Goal: Task Accomplishment & Management: Use online tool/utility

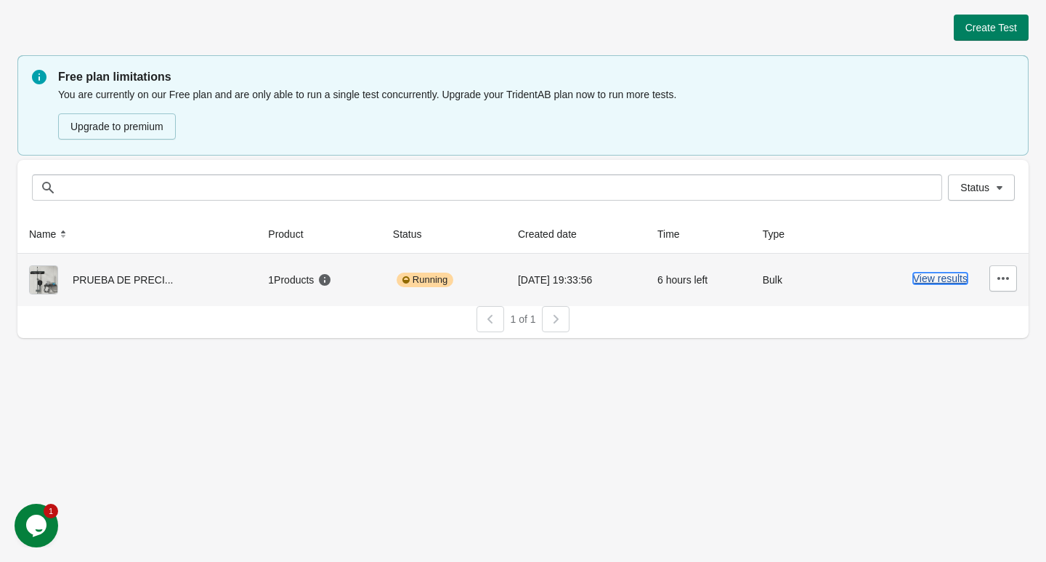
click at [917, 281] on button "View results" at bounding box center [940, 279] width 55 height 12
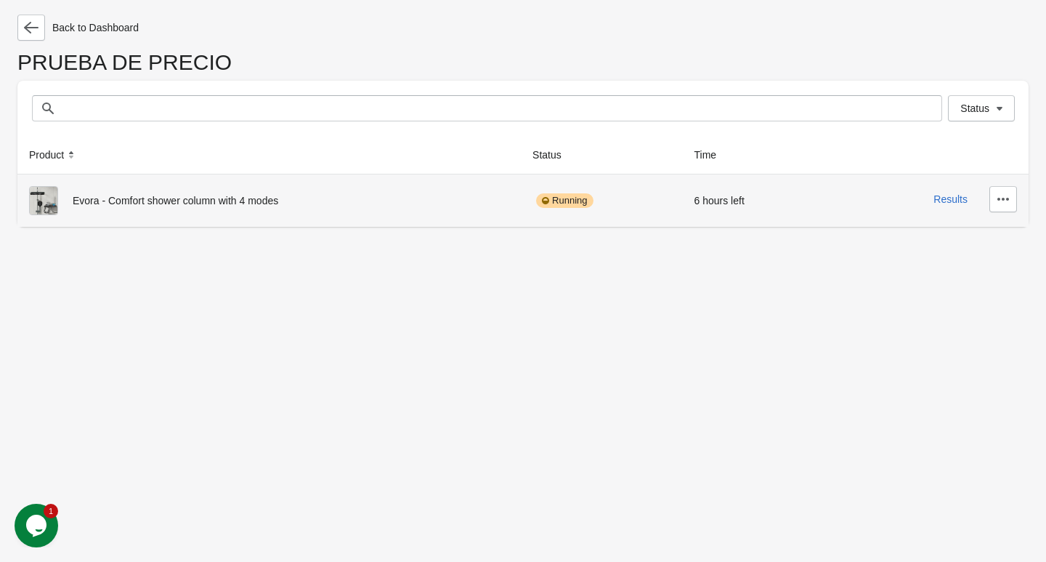
click at [222, 197] on div "Evora - Comfort shower column with 4 modes" at bounding box center [269, 200] width 480 height 29
click at [943, 201] on button "Results" at bounding box center [951, 199] width 34 height 12
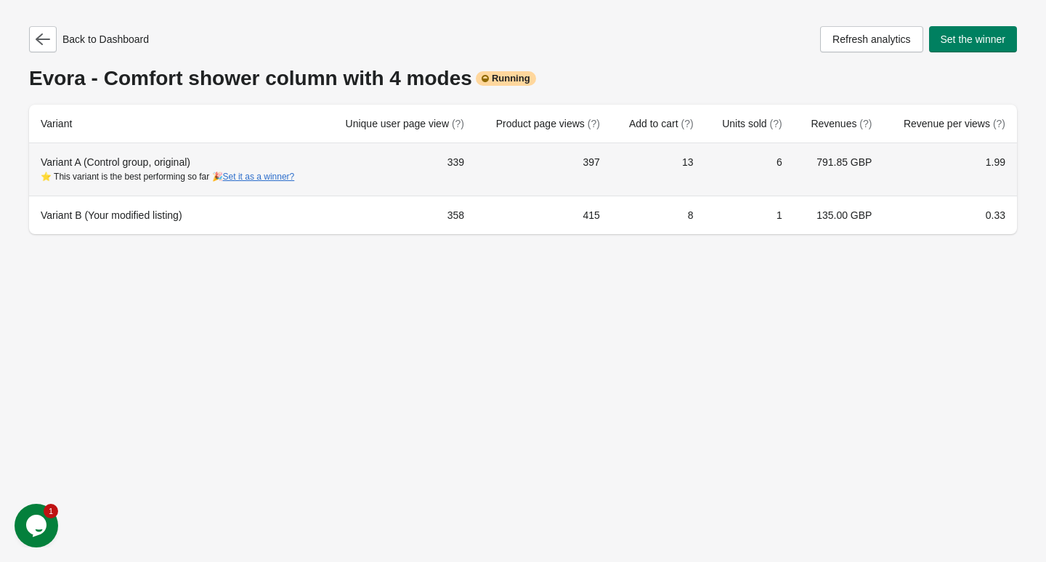
click at [802, 156] on td "791.85 GBP" at bounding box center [839, 169] width 90 height 52
click at [107, 158] on div "Variant A (Control group, original) ⭐ This variant is the best performing so fa…" at bounding box center [177, 169] width 273 height 29
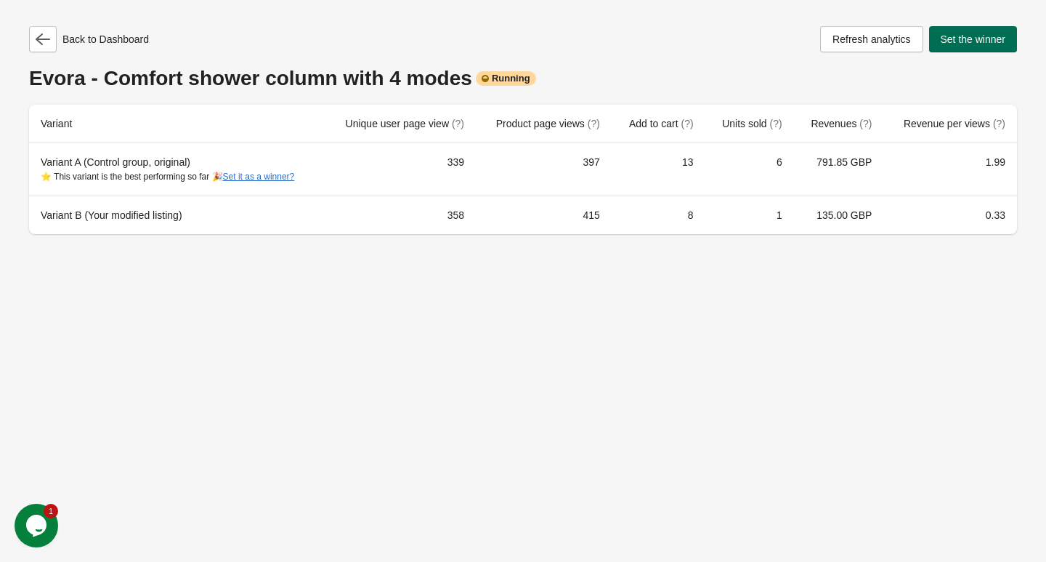
click at [964, 41] on span "Set the winner" at bounding box center [973, 39] width 65 height 12
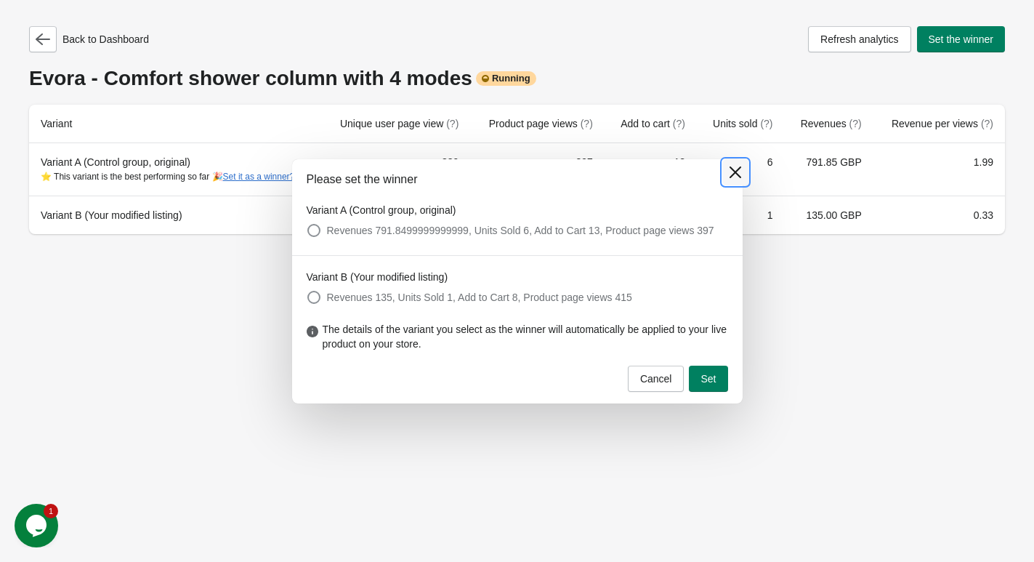
click at [730, 165] on icon at bounding box center [735, 172] width 15 height 15
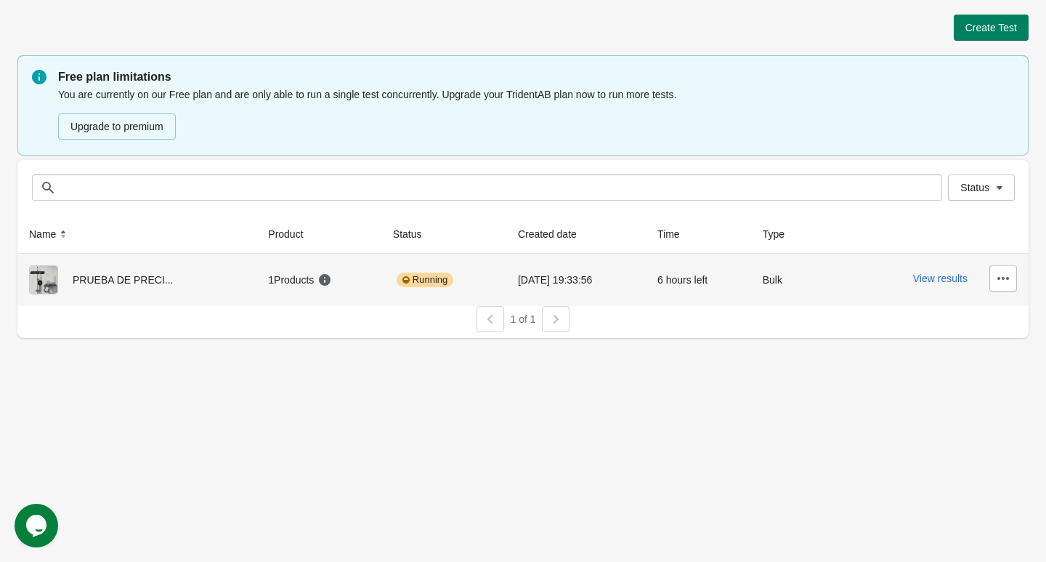
click at [429, 290] on div "Running" at bounding box center [444, 279] width 102 height 29
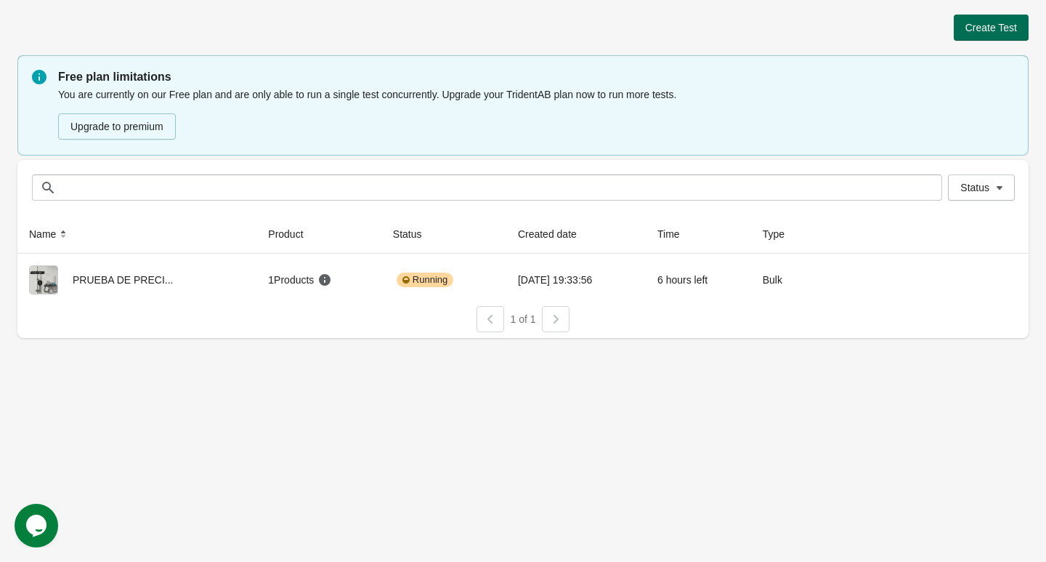
click at [980, 33] on button "Create Test" at bounding box center [991, 28] width 75 height 26
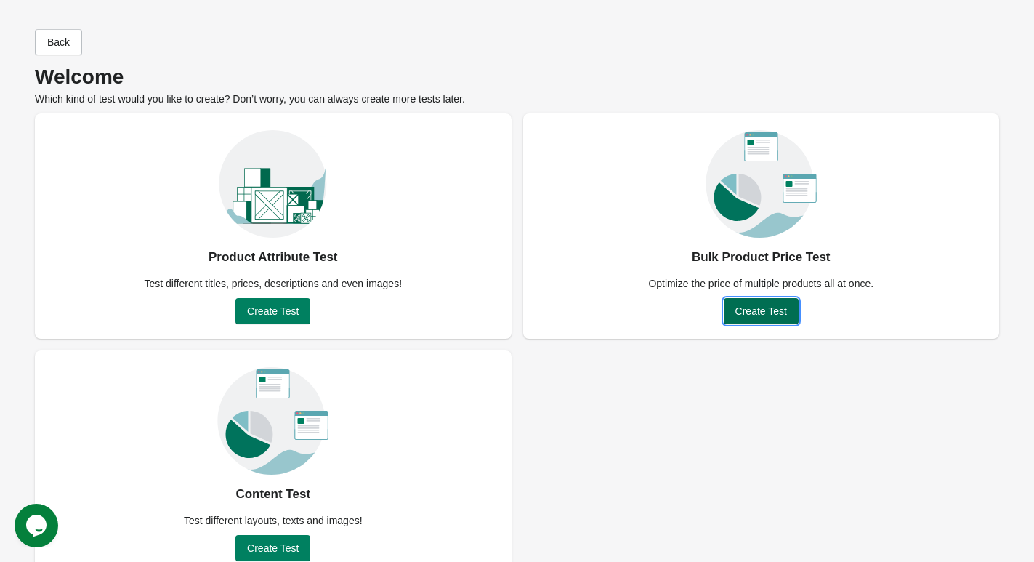
click at [775, 315] on span "Create Test" at bounding box center [761, 311] width 52 height 12
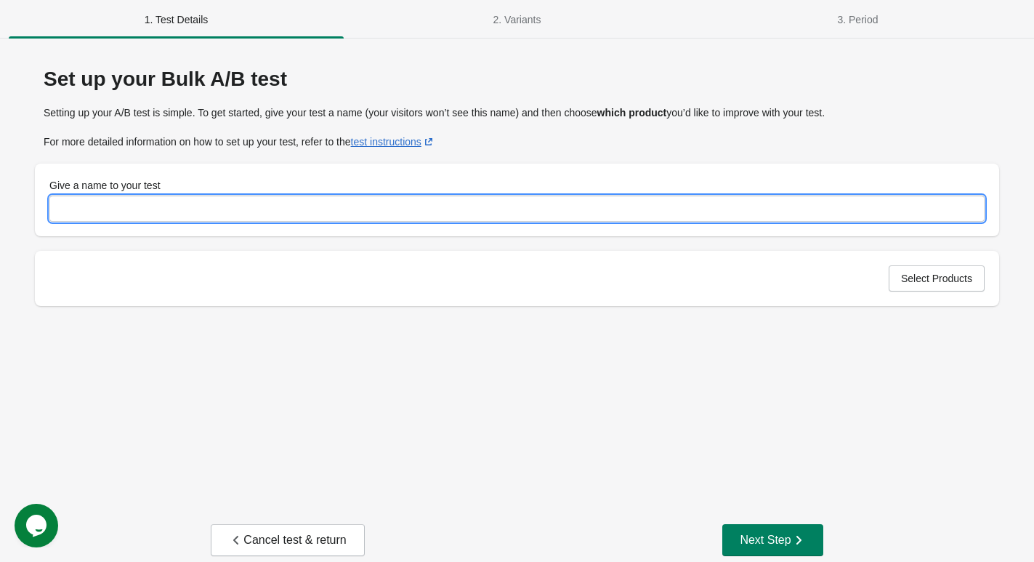
click at [169, 209] on input "Give a name to your test" at bounding box center [516, 208] width 935 height 26
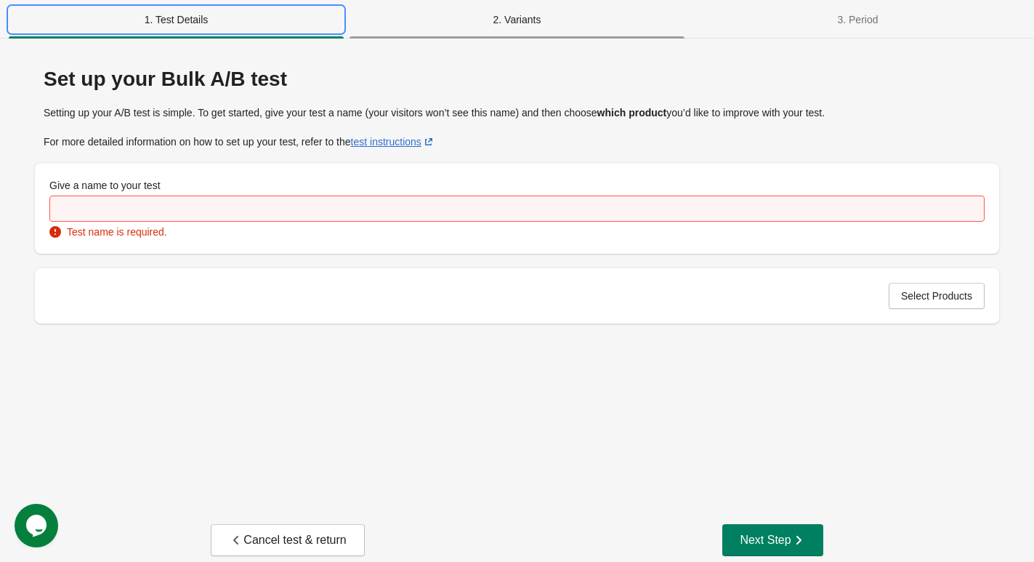
click at [520, 30] on span "2. Variants" at bounding box center [517, 20] width 335 height 26
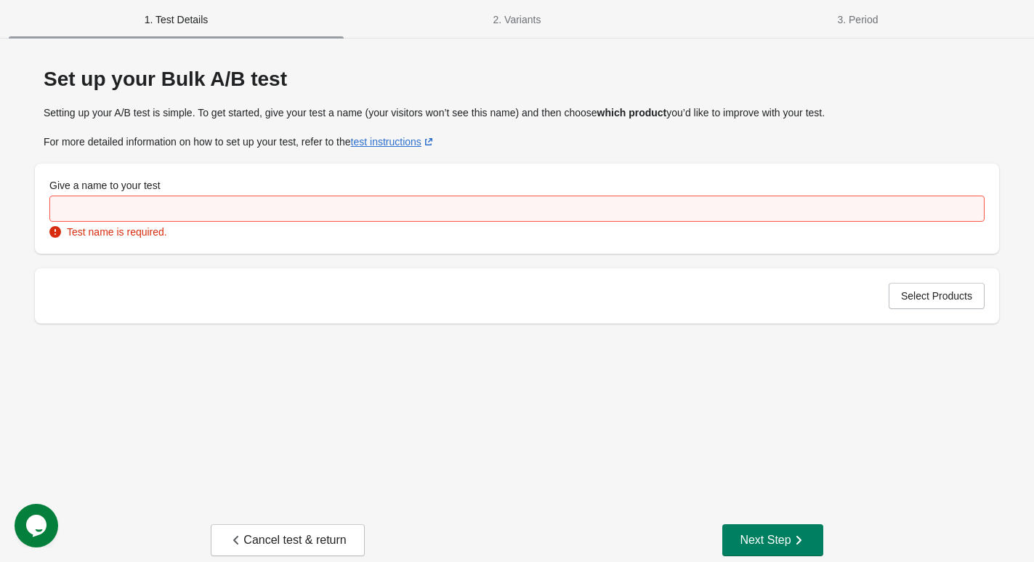
click at [118, 33] on span "1. Test Details" at bounding box center [176, 20] width 335 height 26
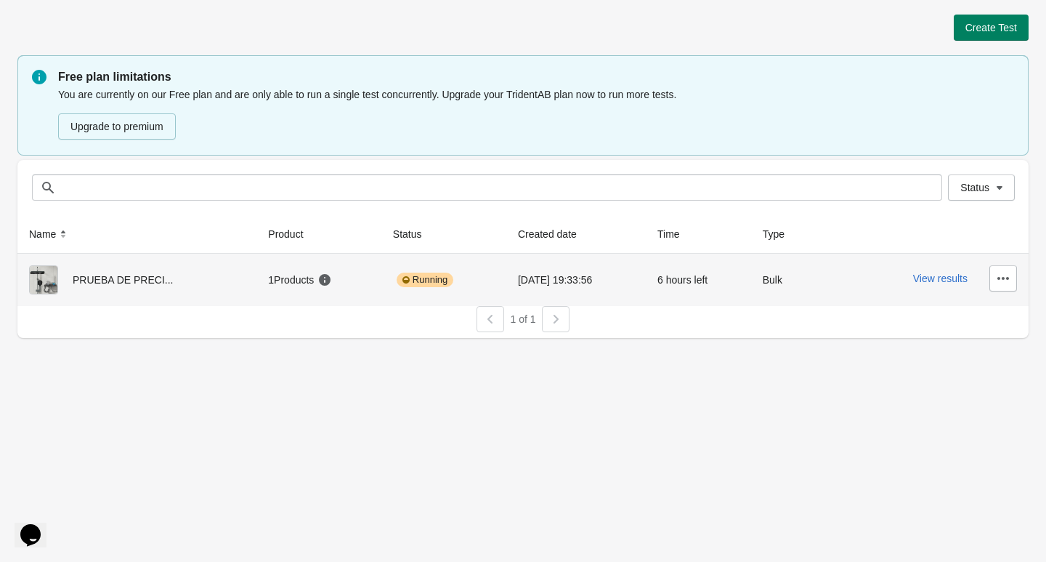
click at [741, 257] on td "6 hours left" at bounding box center [698, 280] width 105 height 52
click at [956, 278] on button "View results" at bounding box center [940, 279] width 55 height 12
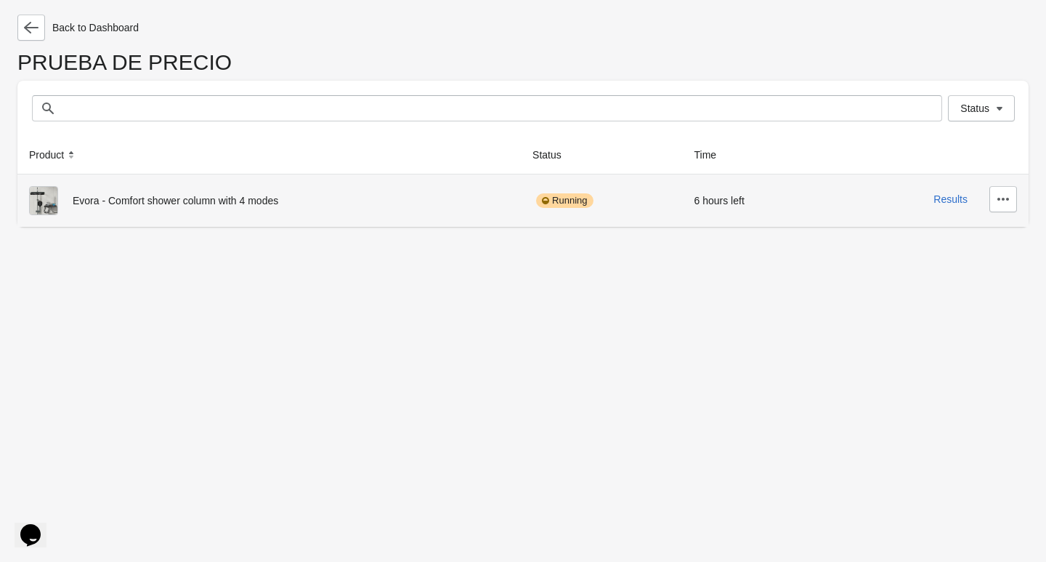
click at [216, 209] on div "Evora - Comfort shower column with 4 modes" at bounding box center [269, 200] width 480 height 29
click at [948, 201] on button "Results" at bounding box center [951, 199] width 34 height 12
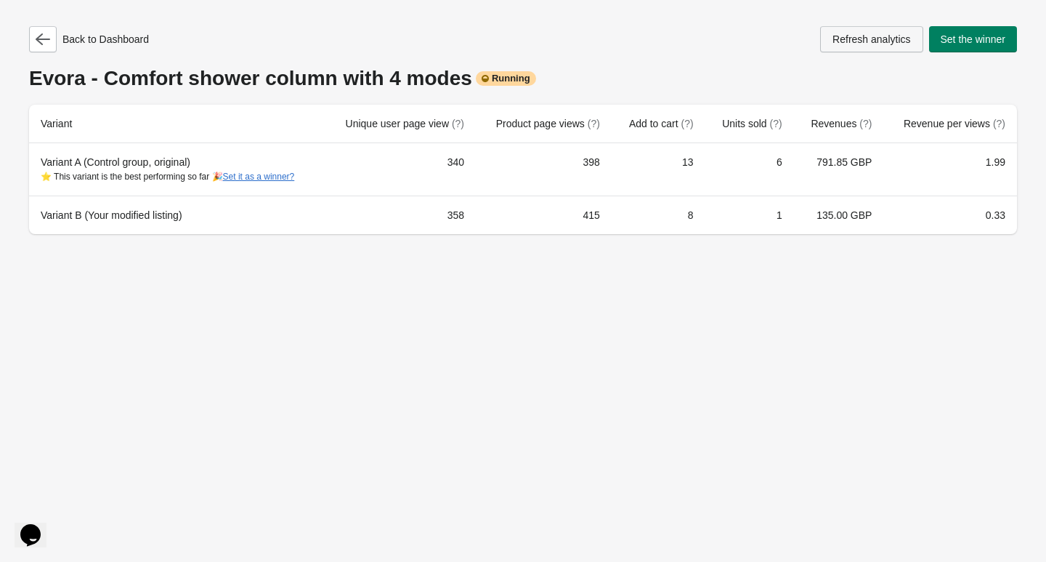
click at [898, 47] on button "Refresh analytics" at bounding box center [871, 39] width 102 height 26
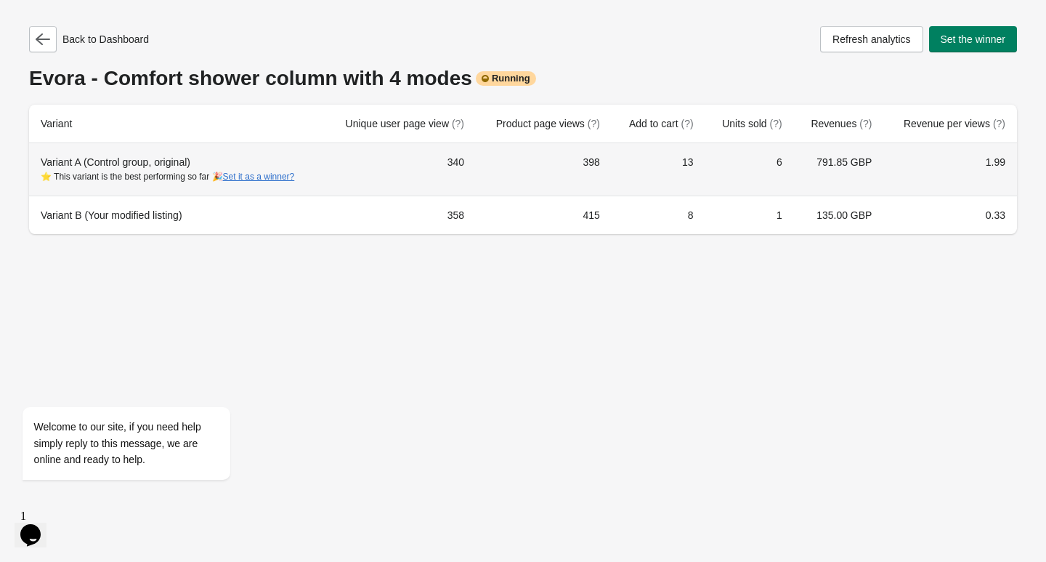
click at [102, 170] on div "⭐ This variant is the best performing so far 🎉 Set it as a winner?" at bounding box center [177, 176] width 273 height 15
